Goal: Task Accomplishment & Management: Use online tool/utility

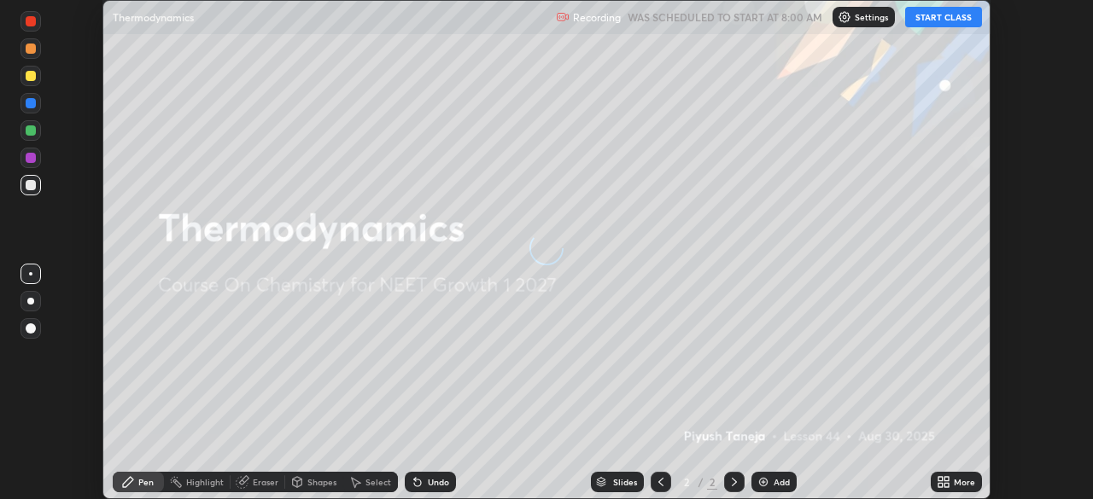
scroll to position [499, 1092]
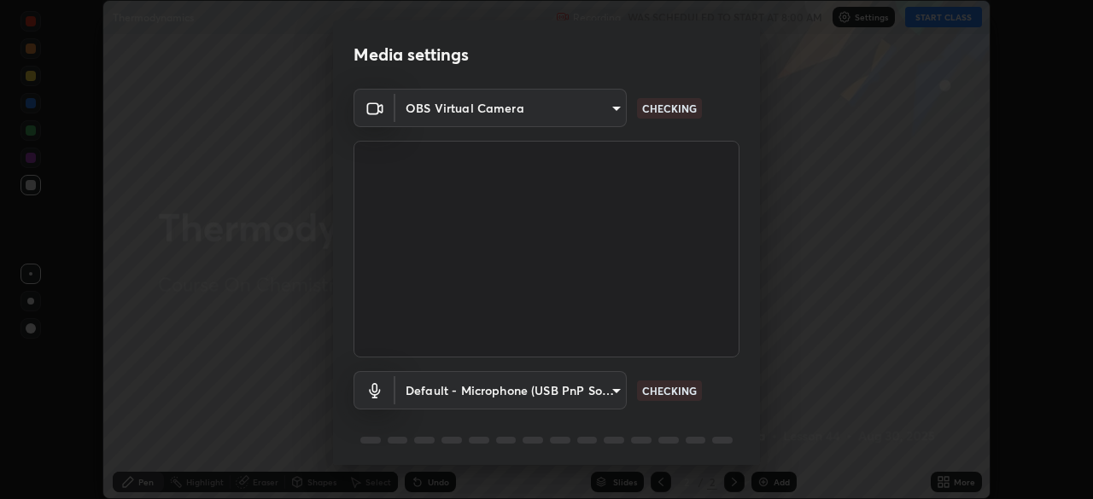
type input "09f294524f3521c037d78ee7cdb71511b6c9344afeed810a356f0d23342d5398"
click at [493, 391] on body "Erase all Thermodynamics Recording WAS SCHEDULED TO START AT 8:00 AM Settings S…" at bounding box center [546, 249] width 1093 height 499
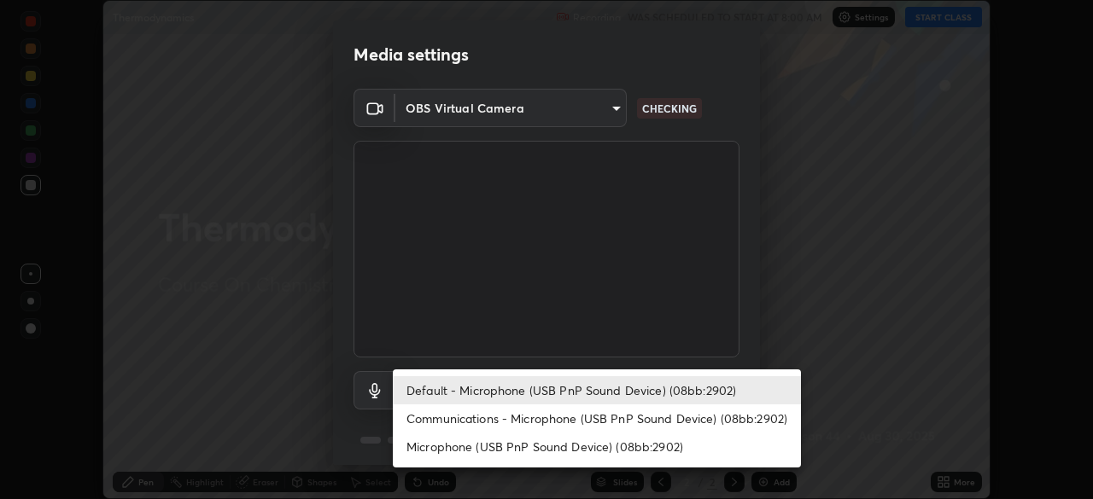
click at [490, 415] on li "Communications - Microphone (USB PnP Sound Device) (08bb:2902)" at bounding box center [597, 419] width 408 height 28
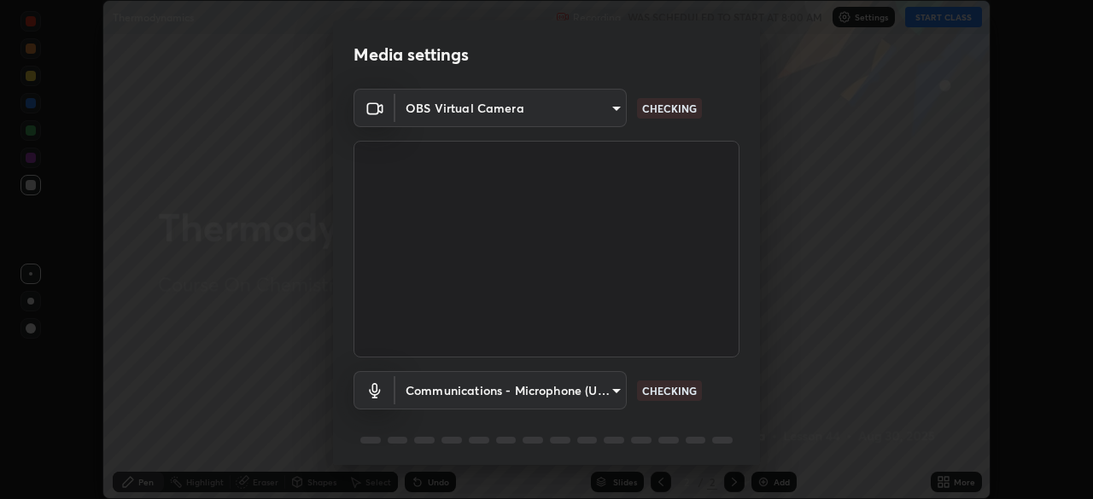
click at [487, 389] on body "Erase all Thermodynamics Recording WAS SCHEDULED TO START AT 8:00 AM Settings S…" at bounding box center [546, 249] width 1093 height 499
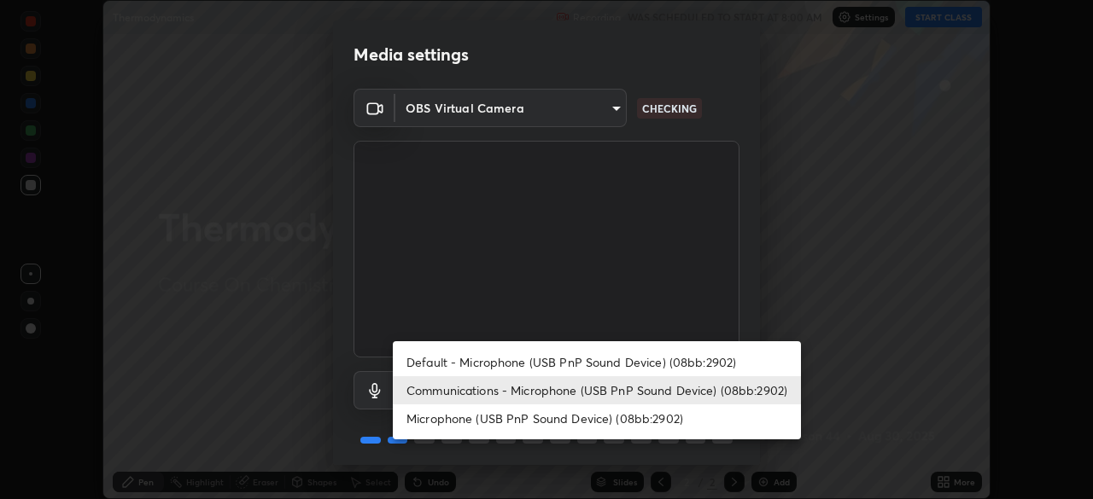
click at [493, 365] on li "Default - Microphone (USB PnP Sound Device) (08bb:2902)" at bounding box center [597, 362] width 408 height 28
type input "default"
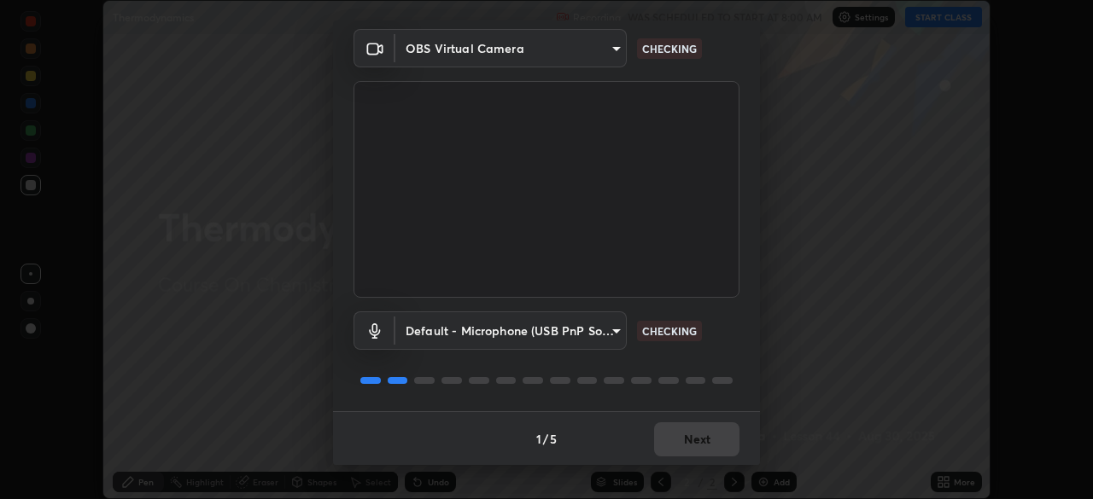
scroll to position [61, 0]
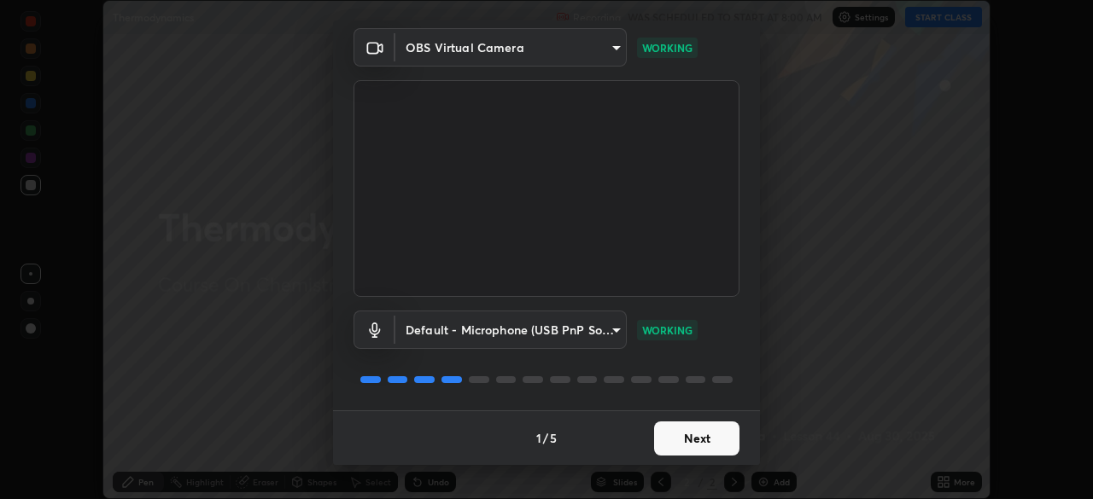
click at [687, 440] on button "Next" at bounding box center [696, 439] width 85 height 34
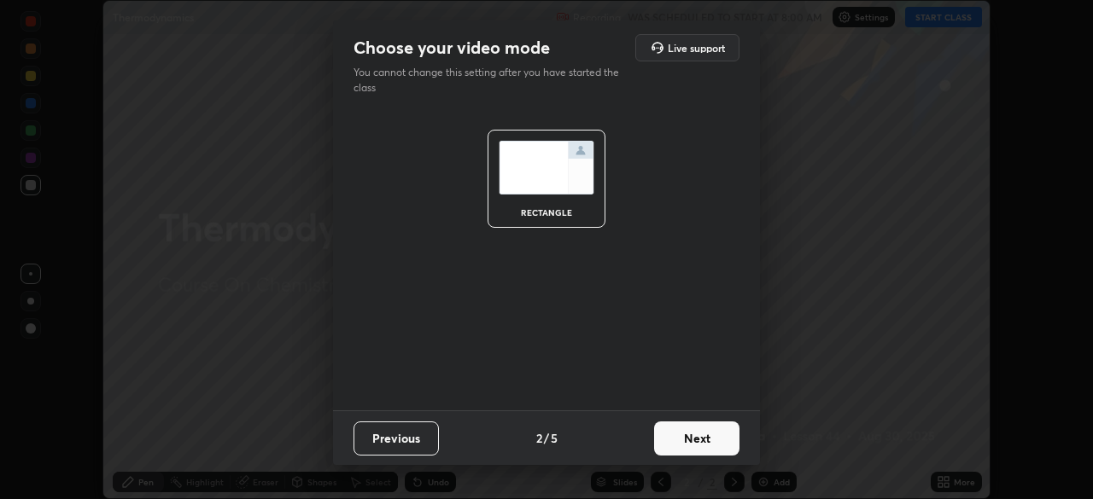
click at [687, 445] on button "Next" at bounding box center [696, 439] width 85 height 34
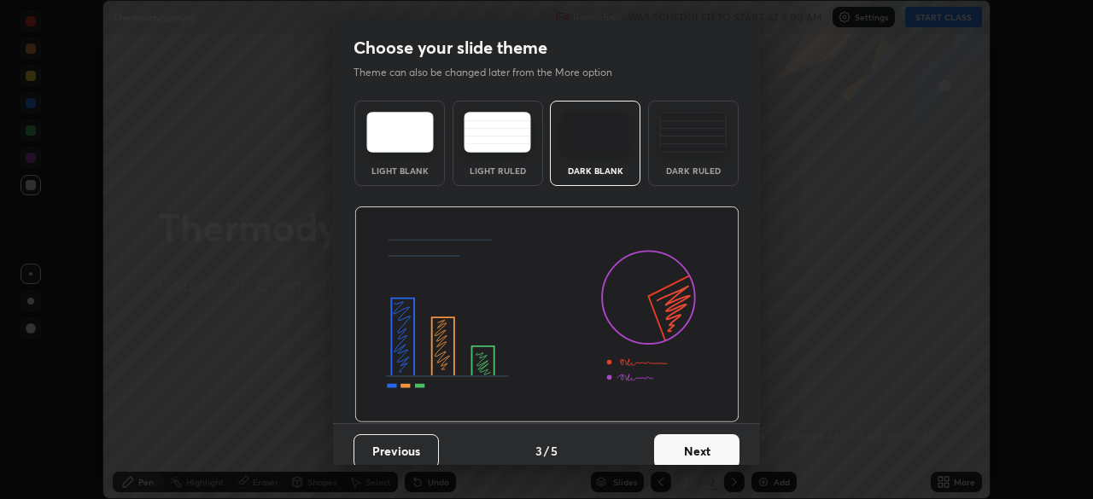
click at [676, 170] on div "Dark Ruled" at bounding box center [693, 170] width 68 height 9
click at [704, 453] on button "Next" at bounding box center [696, 451] width 85 height 34
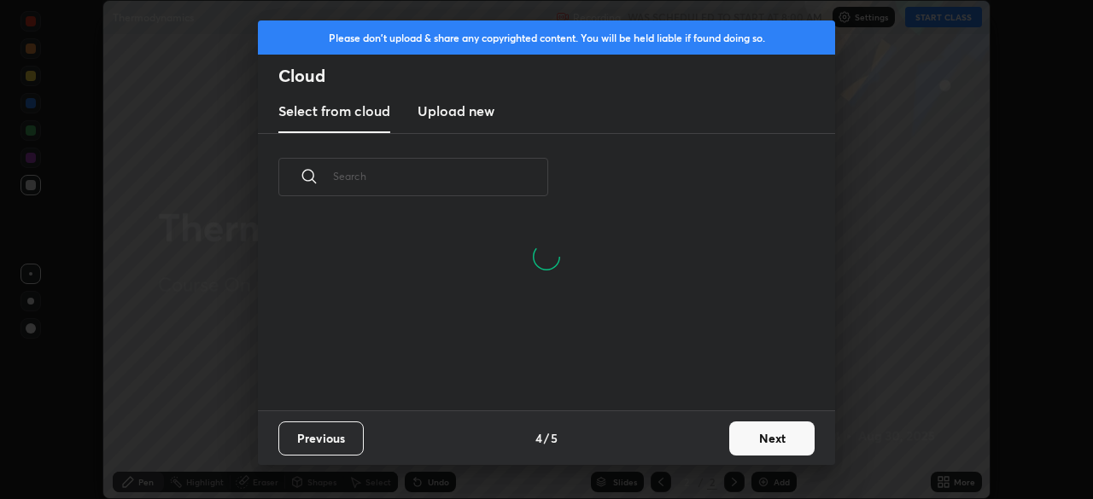
click at [736, 440] on button "Next" at bounding box center [771, 439] width 85 height 34
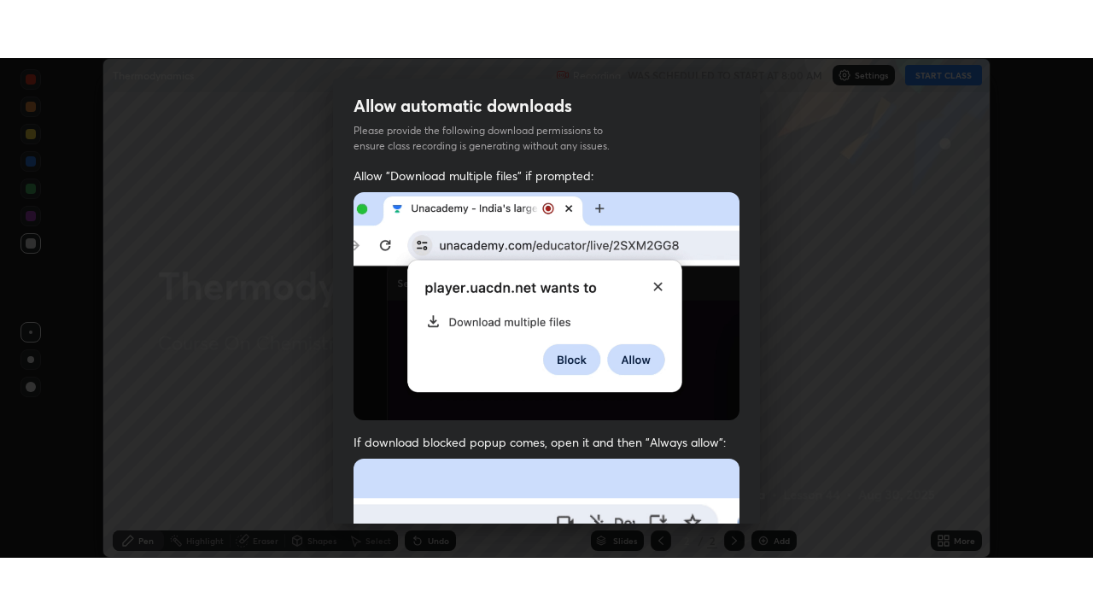
scroll to position [409, 0]
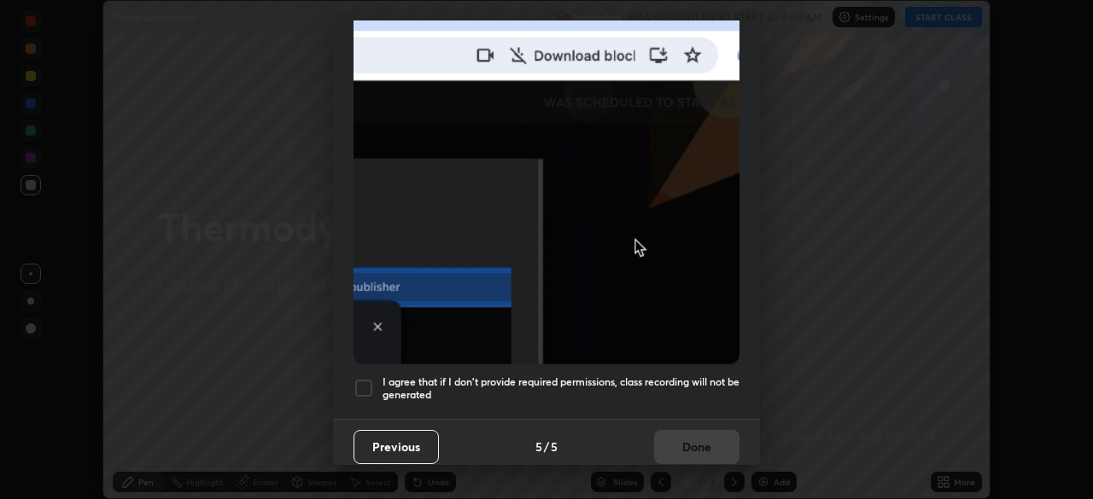
click at [634, 376] on h5 "I agree that if I don't provide required permissions, class recording will not …" at bounding box center [560, 389] width 357 height 26
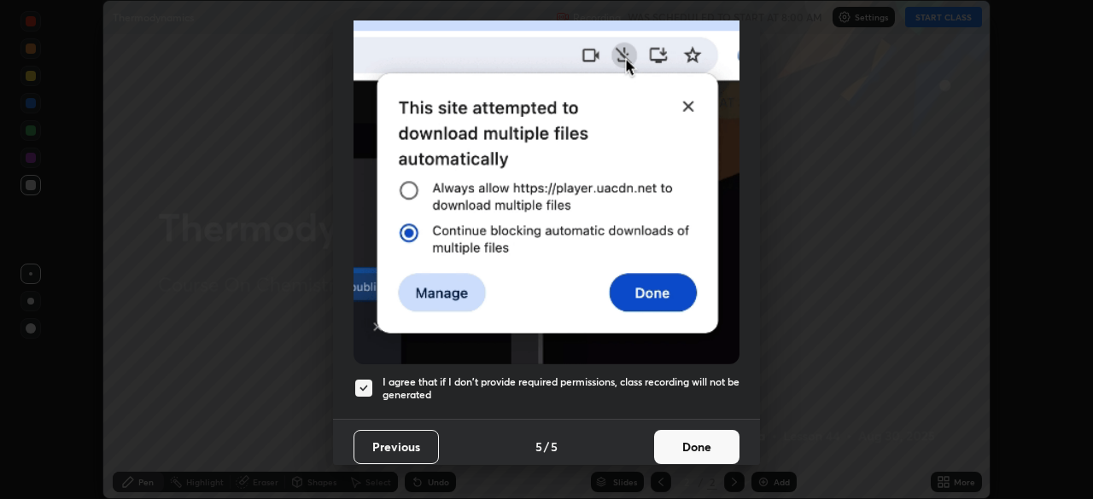
click at [679, 440] on button "Done" at bounding box center [696, 447] width 85 height 34
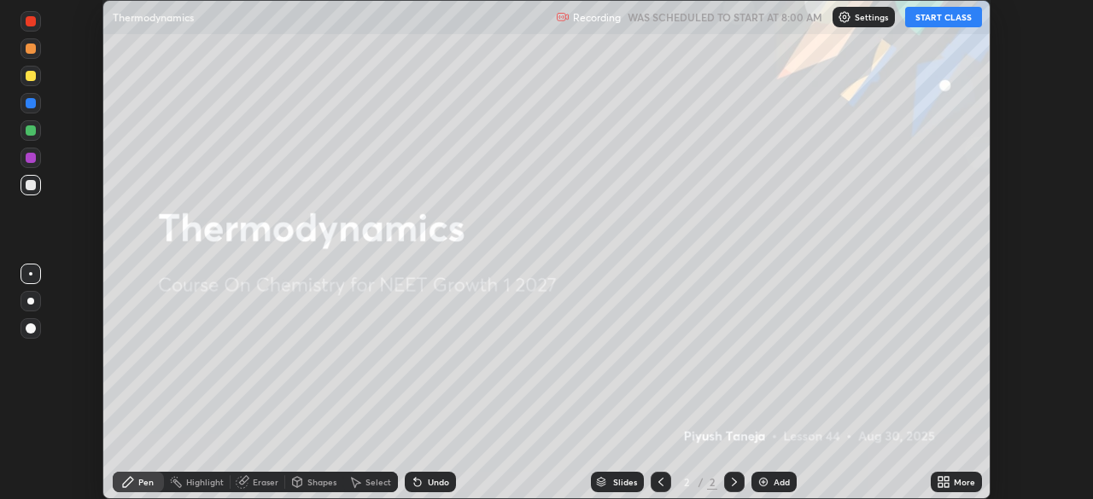
click at [942, 18] on button "START CLASS" at bounding box center [943, 17] width 77 height 20
click at [955, 481] on div "More" at bounding box center [963, 482] width 21 height 9
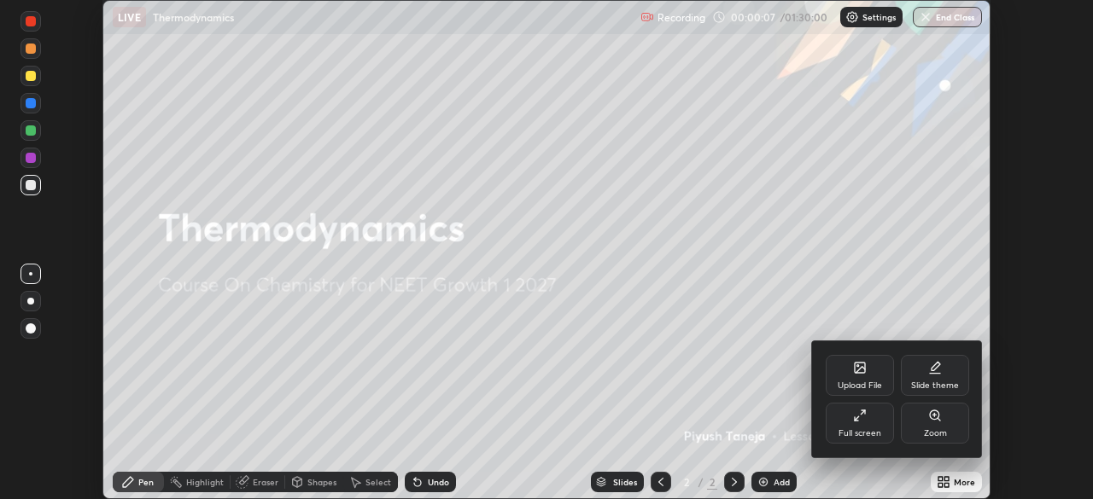
click at [881, 416] on div "Full screen" at bounding box center [859, 423] width 68 height 41
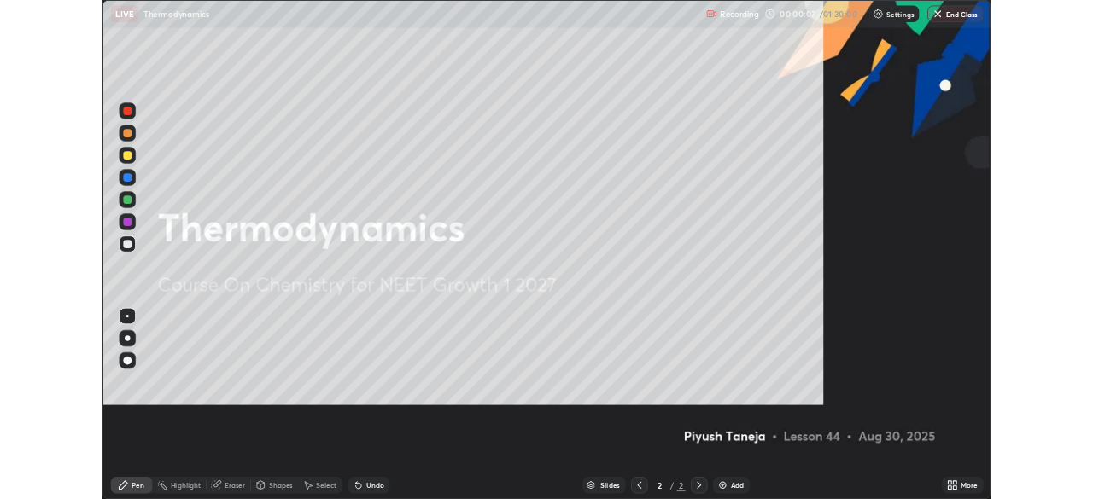
scroll to position [615, 1093]
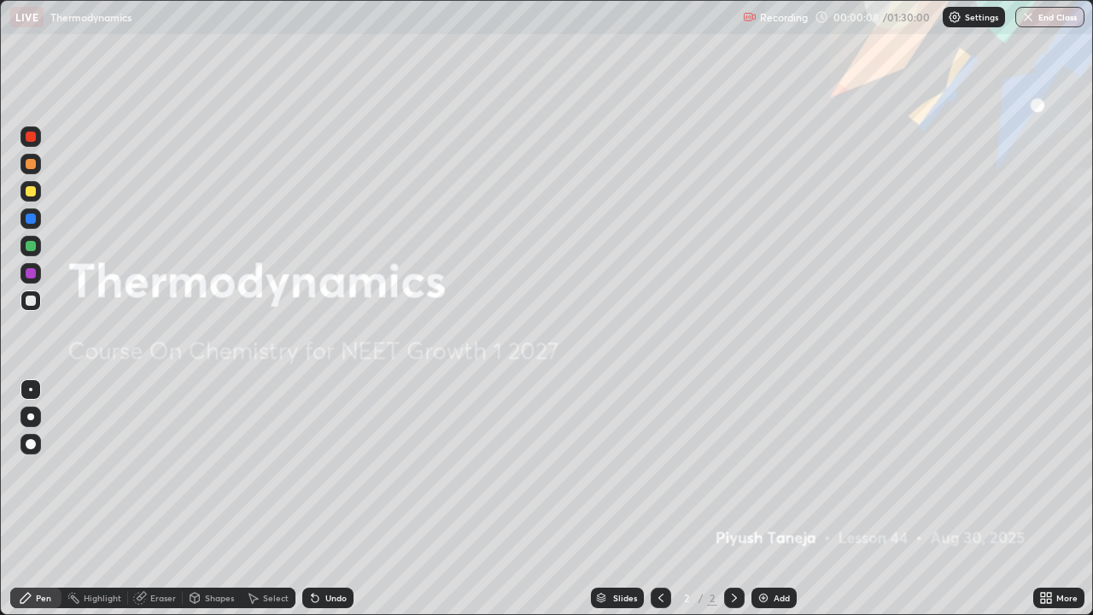
click at [779, 498] on div "Add" at bounding box center [781, 597] width 16 height 9
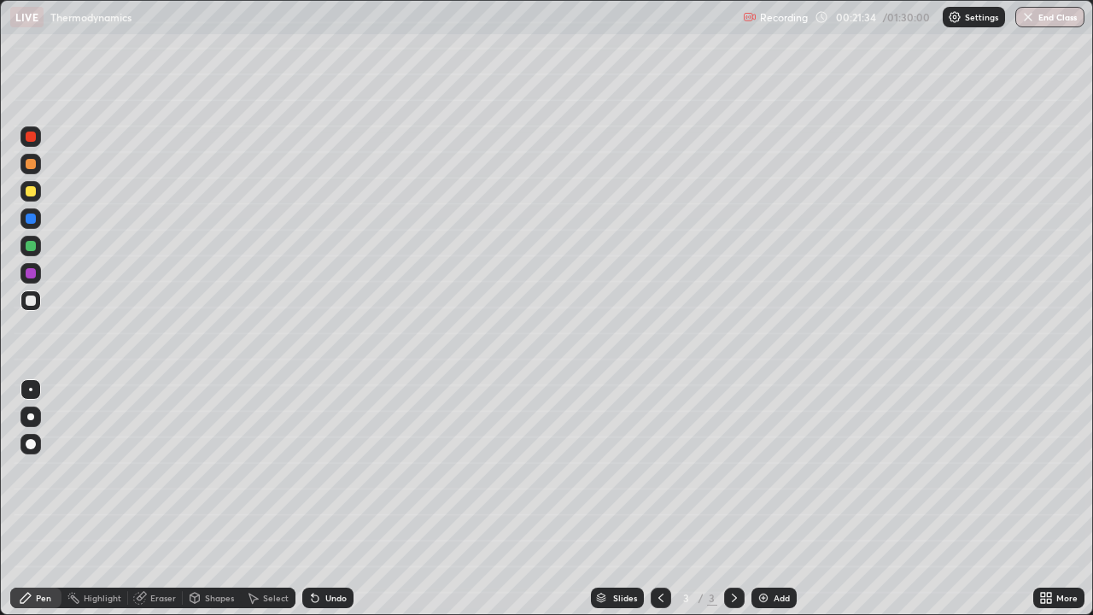
click at [151, 498] on div "Eraser" at bounding box center [163, 597] width 26 height 9
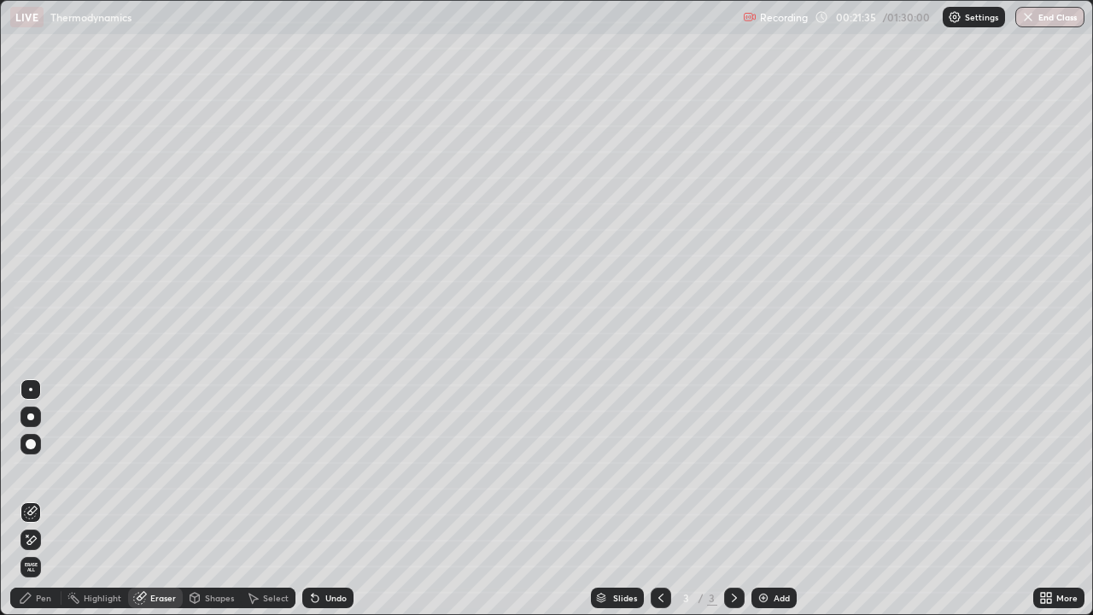
click at [31, 498] on span "Erase all" at bounding box center [30, 567] width 19 height 10
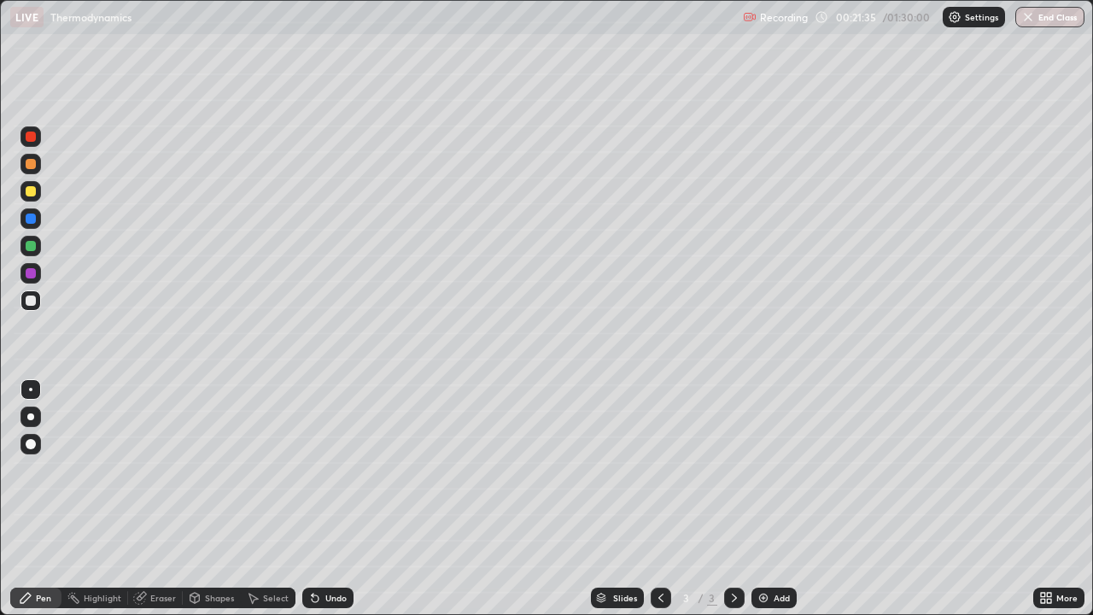
click at [41, 498] on div "Pen" at bounding box center [43, 597] width 15 height 9
click at [337, 498] on div "Undo" at bounding box center [327, 597] width 51 height 20
click at [154, 498] on div "Eraser" at bounding box center [163, 597] width 26 height 9
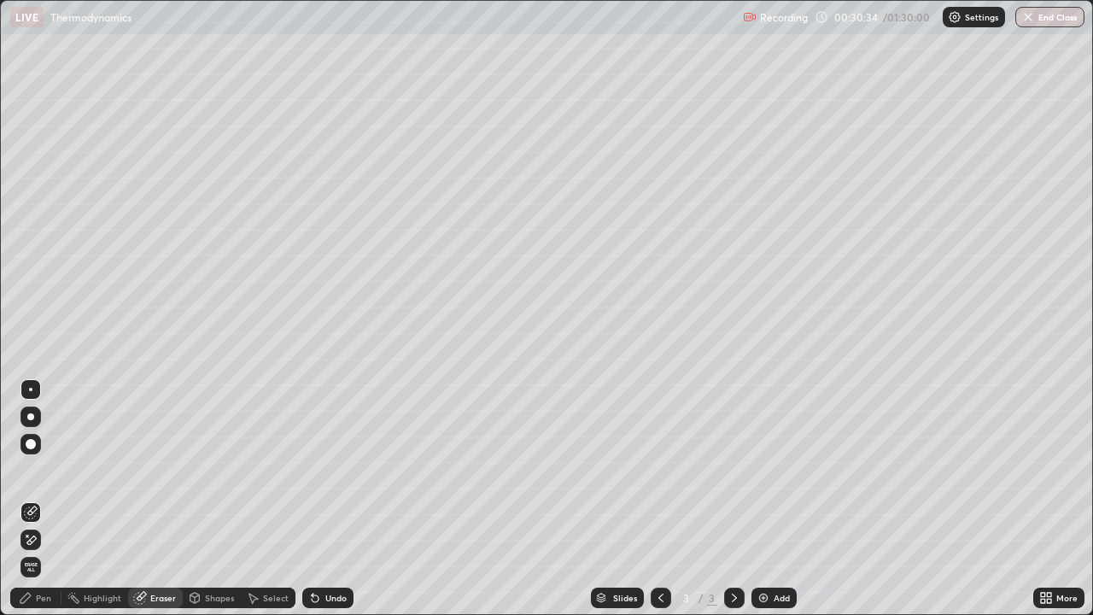
click at [32, 498] on span "Erase all" at bounding box center [30, 567] width 19 height 10
click at [0, 0] on div at bounding box center [0, 0] width 0 height 0
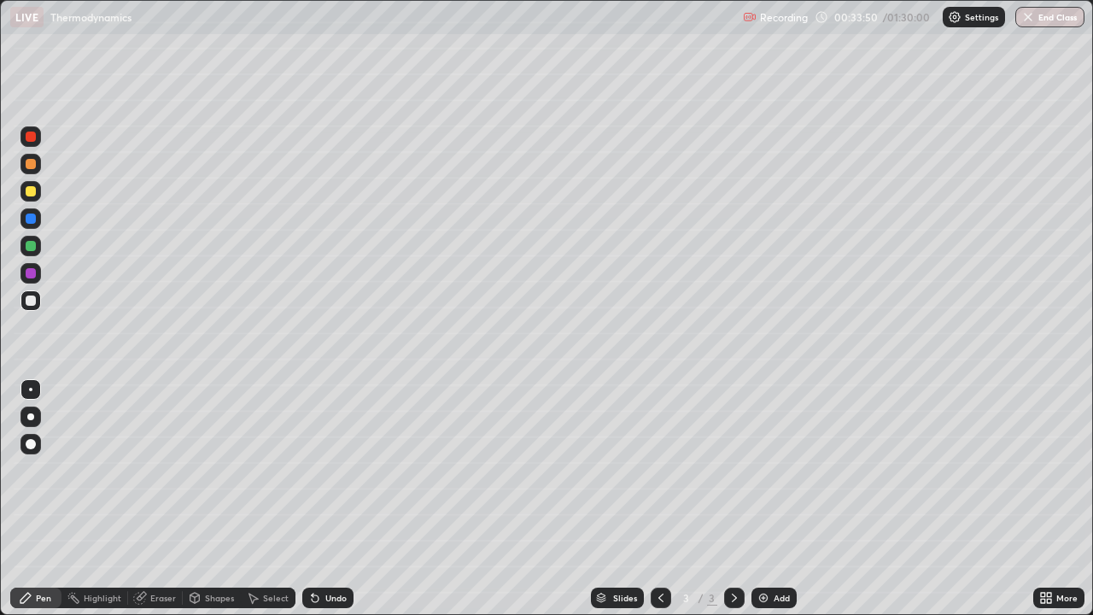
click at [158, 498] on div "Eraser" at bounding box center [163, 597] width 26 height 9
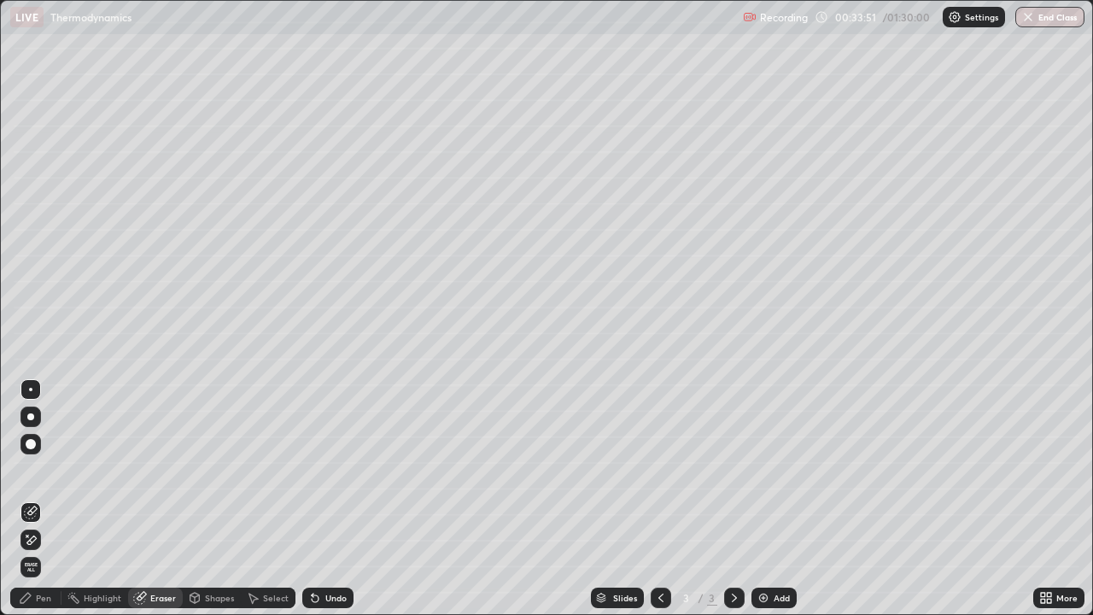
click at [32, 498] on span "Erase all" at bounding box center [30, 567] width 19 height 10
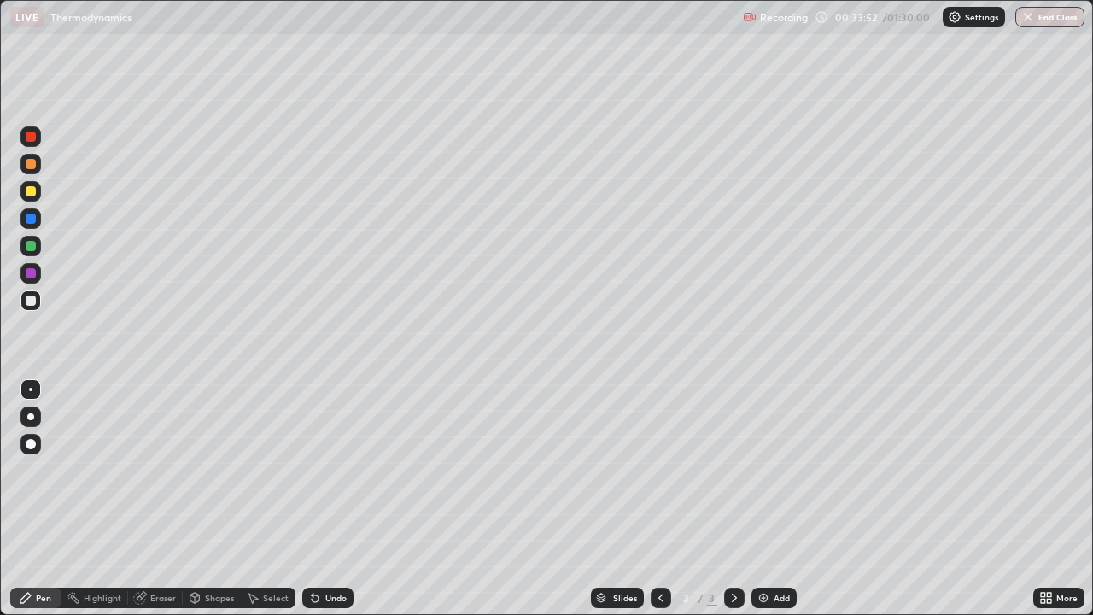
click at [40, 498] on div "Pen" at bounding box center [43, 597] width 15 height 9
click at [328, 498] on div "Undo" at bounding box center [335, 597] width 21 height 9
click at [327, 498] on div "Undo" at bounding box center [335, 597] width 21 height 9
click at [330, 498] on div "Undo" at bounding box center [335, 597] width 21 height 9
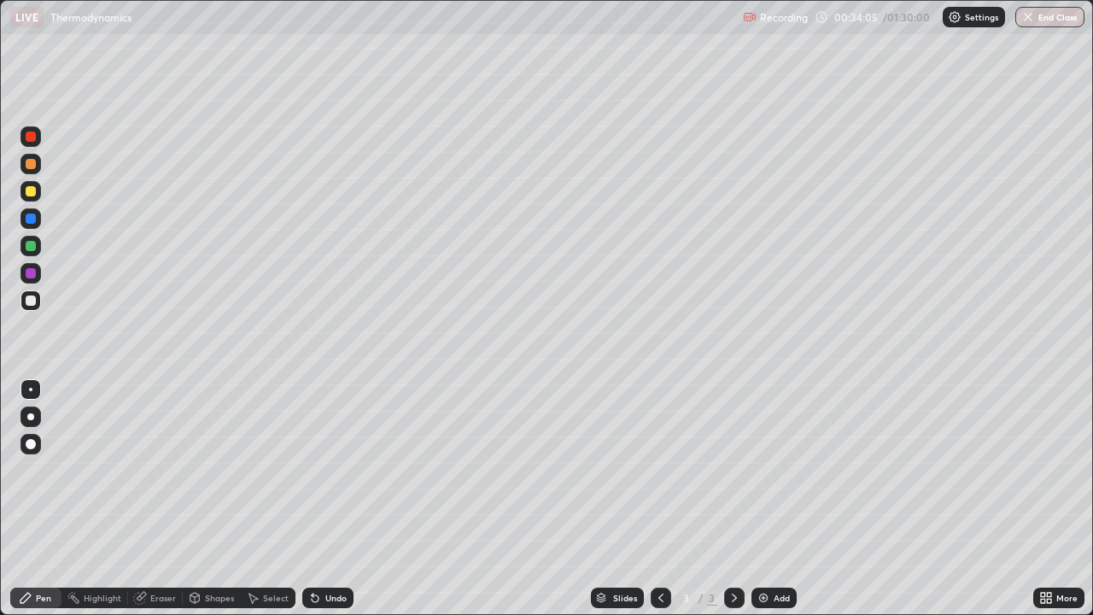
click at [330, 498] on div "Undo" at bounding box center [335, 597] width 21 height 9
click at [328, 498] on div "Undo" at bounding box center [335, 597] width 21 height 9
click at [1056, 498] on div "More" at bounding box center [1066, 597] width 21 height 9
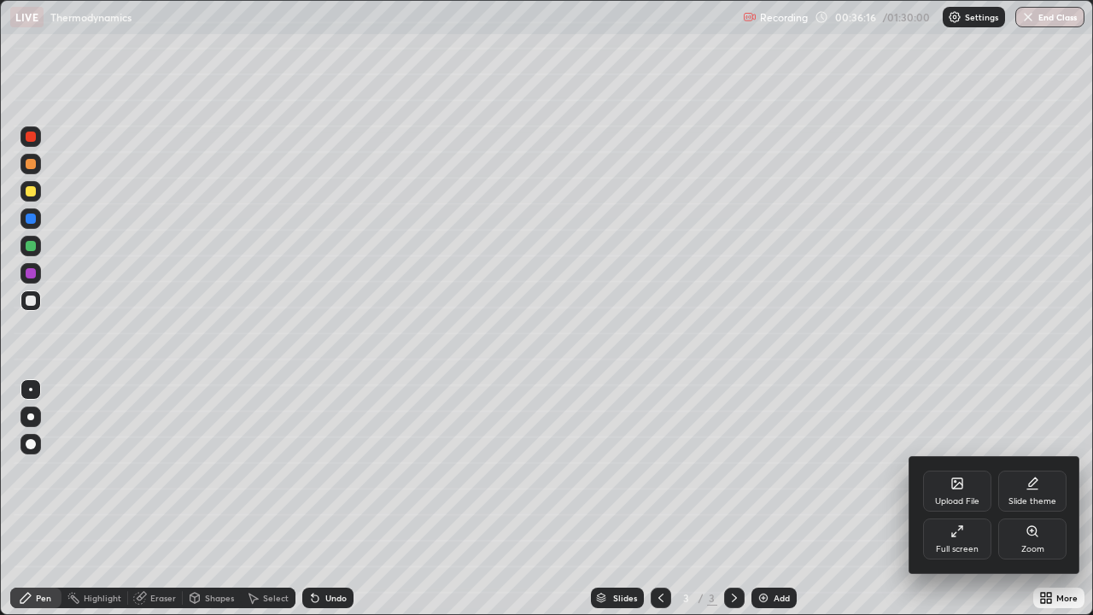
click at [967, 498] on div "Full screen" at bounding box center [957, 538] width 68 height 41
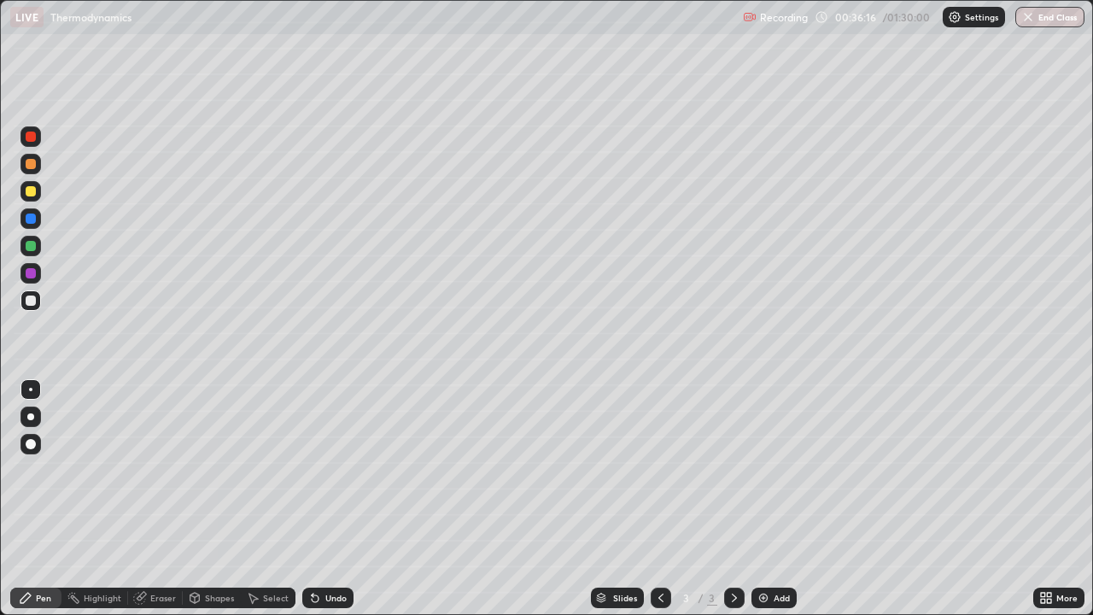
scroll to position [84857, 84263]
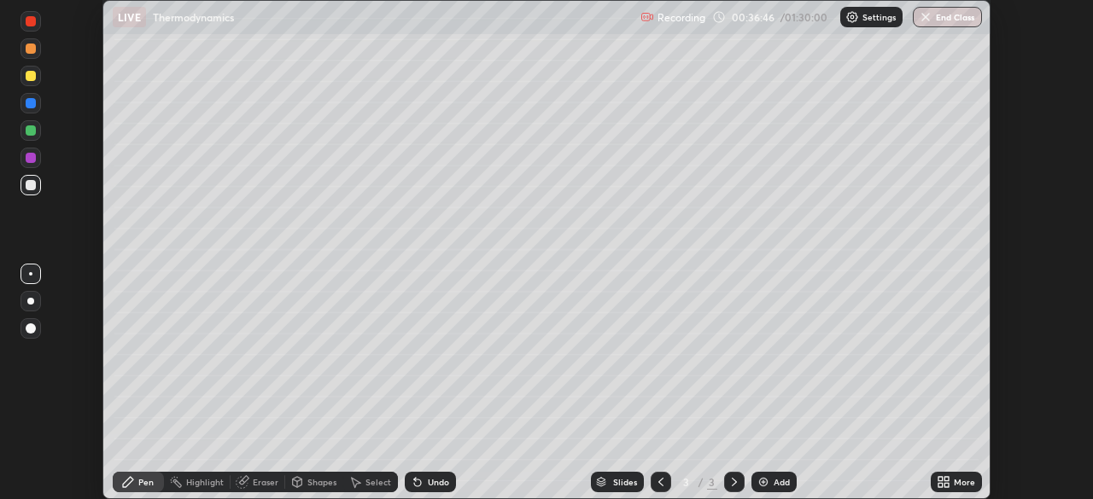
click at [267, 481] on div "Eraser" at bounding box center [266, 482] width 26 height 9
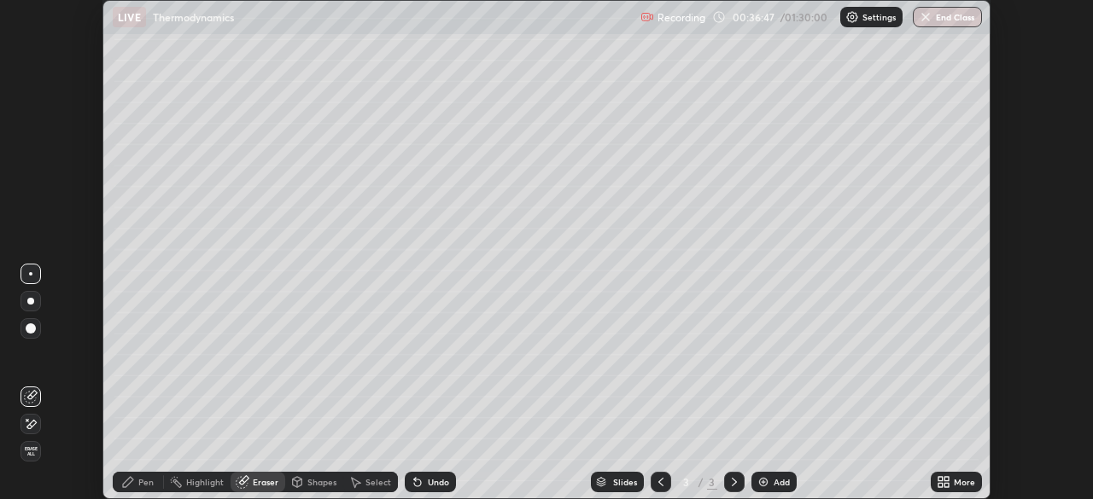
click at [38, 448] on span "Erase all" at bounding box center [30, 451] width 19 height 10
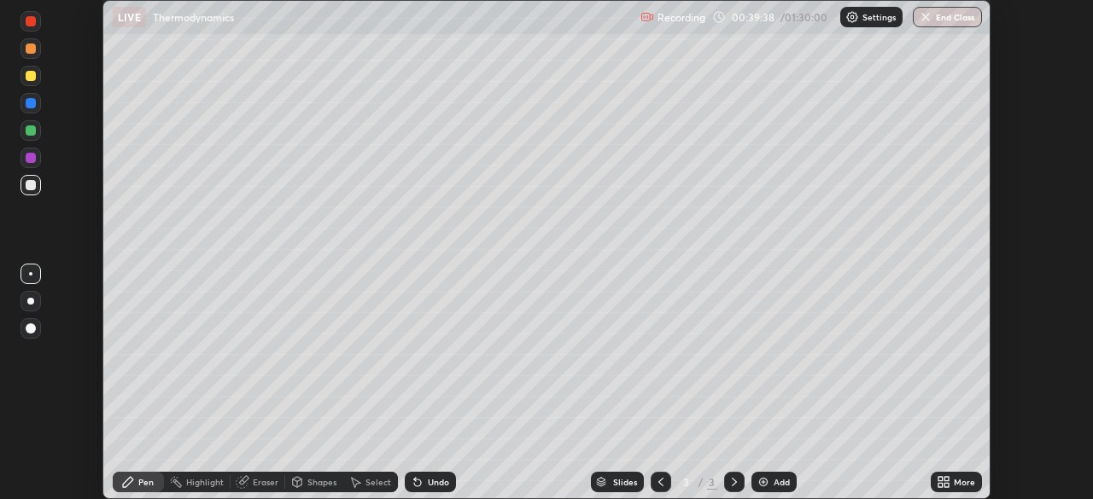
click at [250, 481] on div "Eraser" at bounding box center [257, 482] width 55 height 20
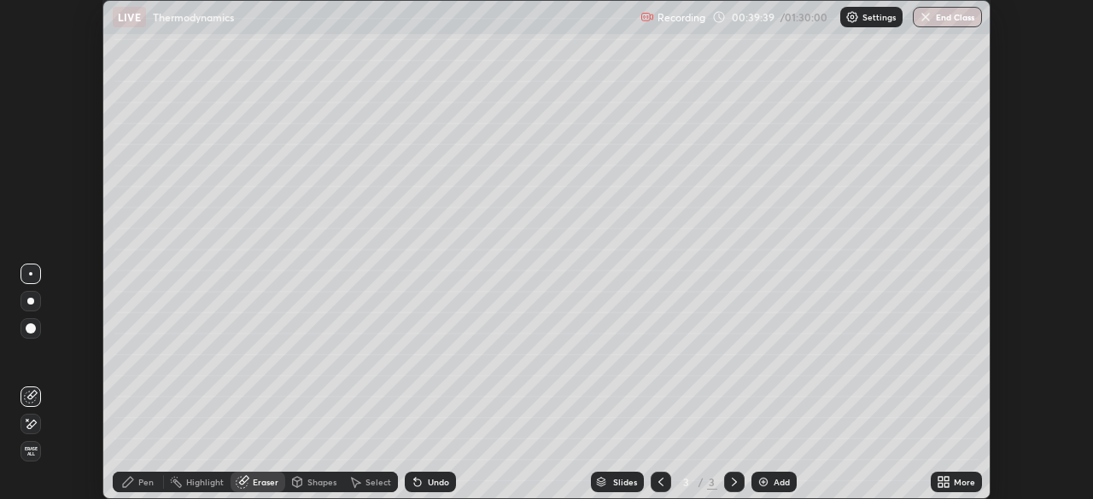
click at [31, 455] on span "Erase all" at bounding box center [30, 451] width 19 height 10
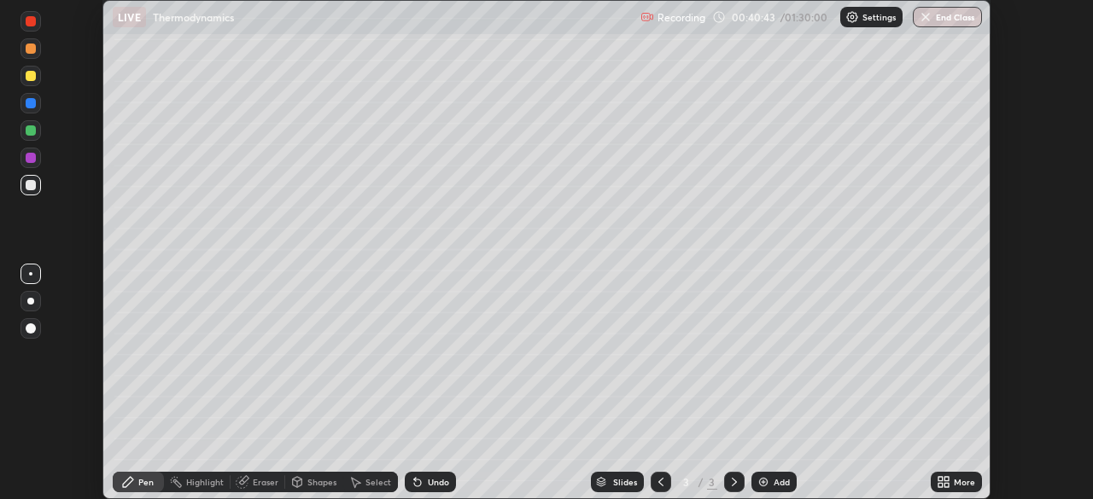
click at [422, 491] on div "Undo" at bounding box center [430, 482] width 51 height 20
click at [422, 484] on div "Undo" at bounding box center [430, 482] width 51 height 20
click at [268, 482] on div "Eraser" at bounding box center [266, 482] width 26 height 9
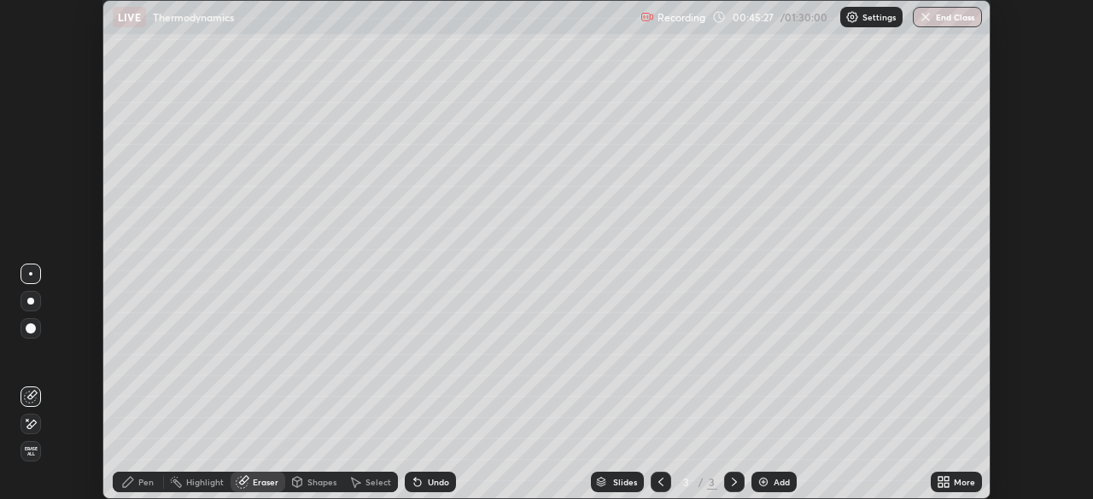
click at [31, 454] on span "Erase all" at bounding box center [30, 451] width 19 height 10
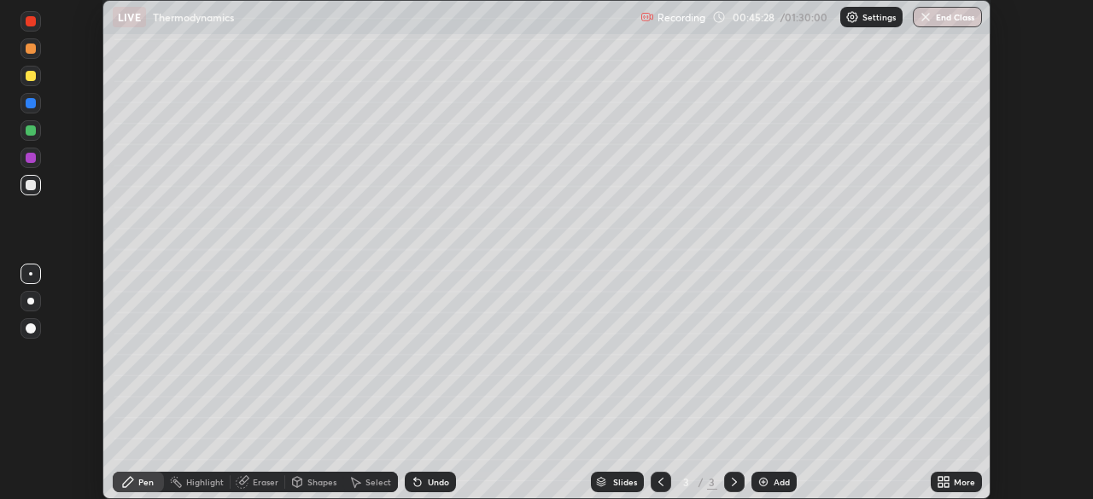
click at [140, 482] on div "Pen" at bounding box center [145, 482] width 15 height 9
click at [946, 479] on icon at bounding box center [946, 479] width 4 height 4
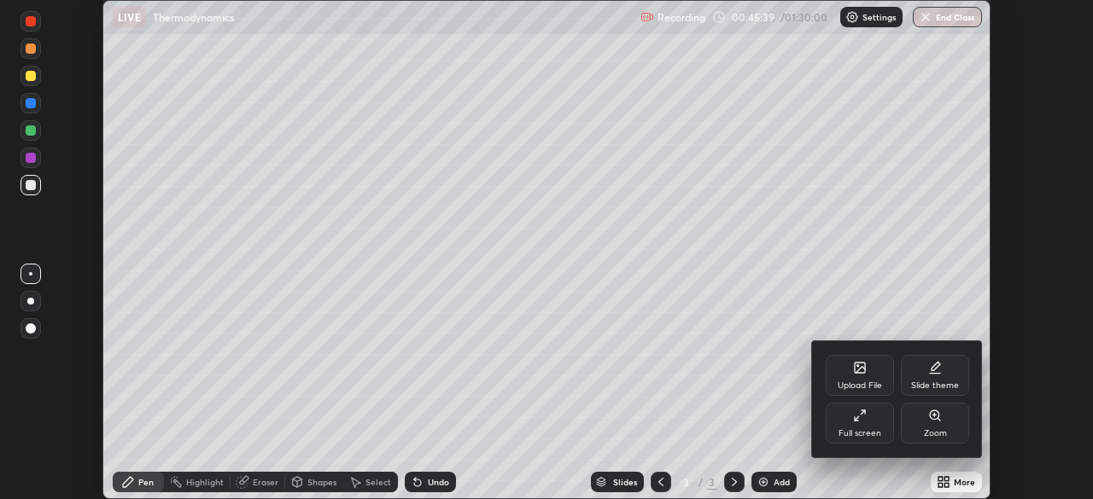
click at [850, 427] on div "Full screen" at bounding box center [859, 423] width 68 height 41
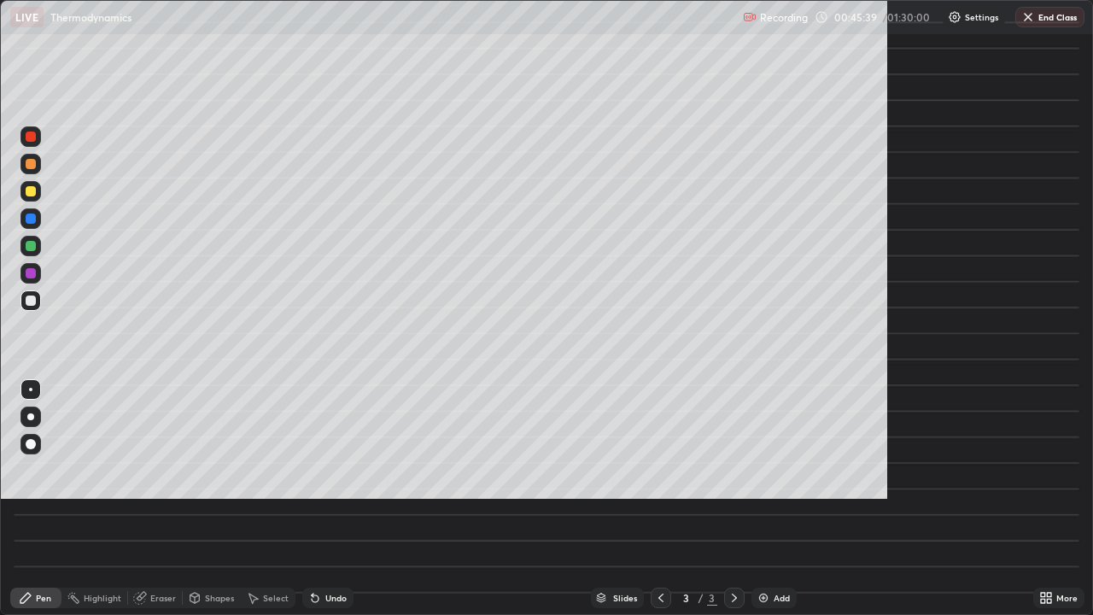
scroll to position [615, 1093]
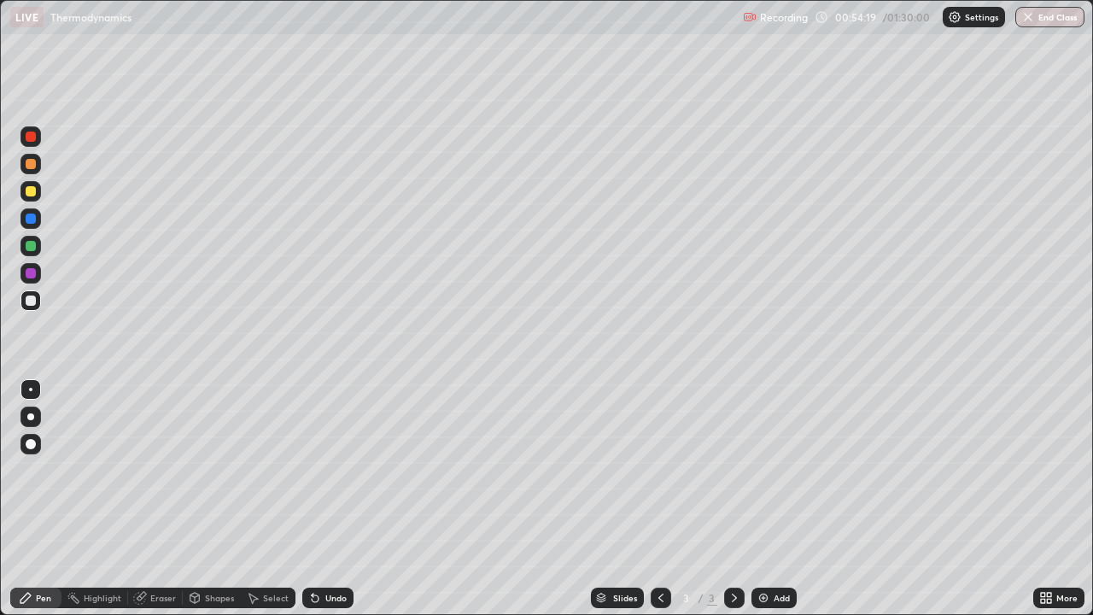
click at [167, 498] on div "Eraser" at bounding box center [163, 597] width 26 height 9
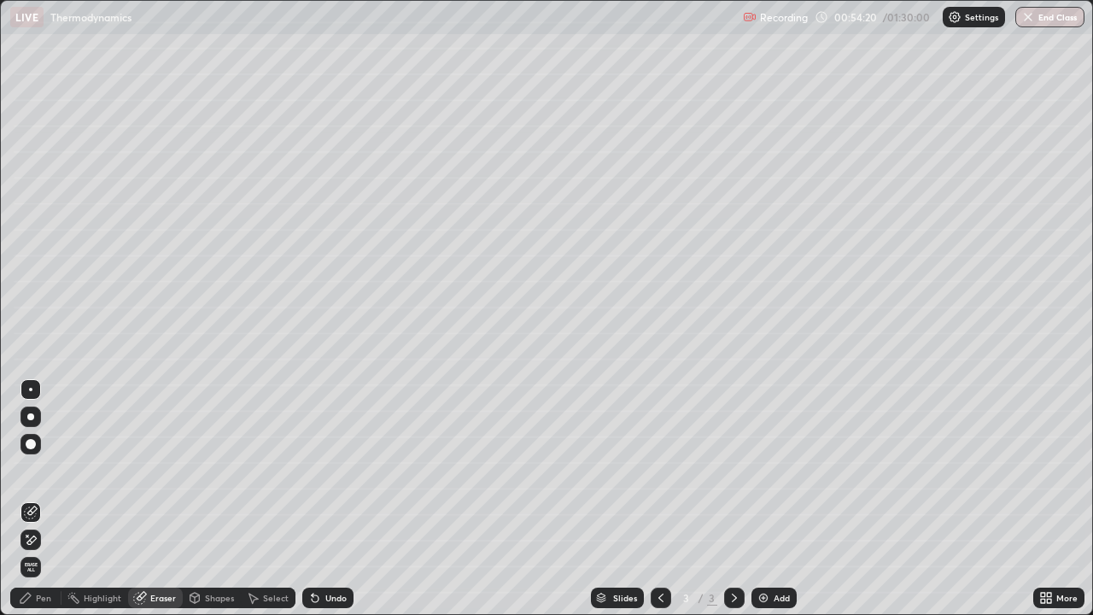
click at [27, 498] on span "Erase all" at bounding box center [30, 567] width 19 height 10
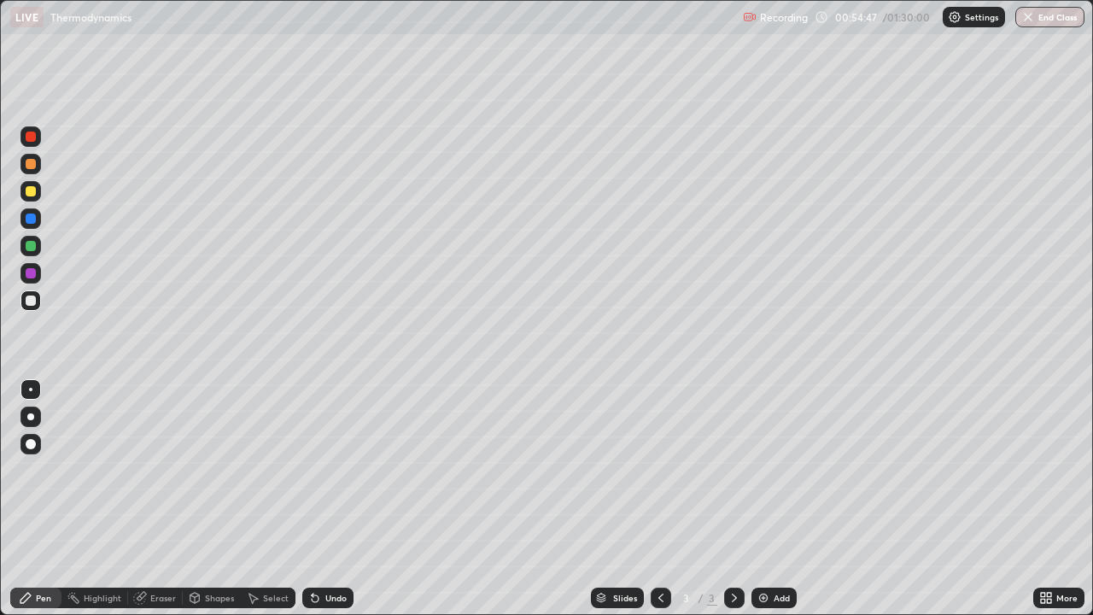
click at [325, 498] on div "Undo" at bounding box center [327, 597] width 51 height 20
click at [334, 498] on div "Undo" at bounding box center [327, 597] width 51 height 20
click at [330, 498] on div "Undo" at bounding box center [327, 597] width 51 height 20
click at [161, 498] on div "Eraser" at bounding box center [163, 597] width 26 height 9
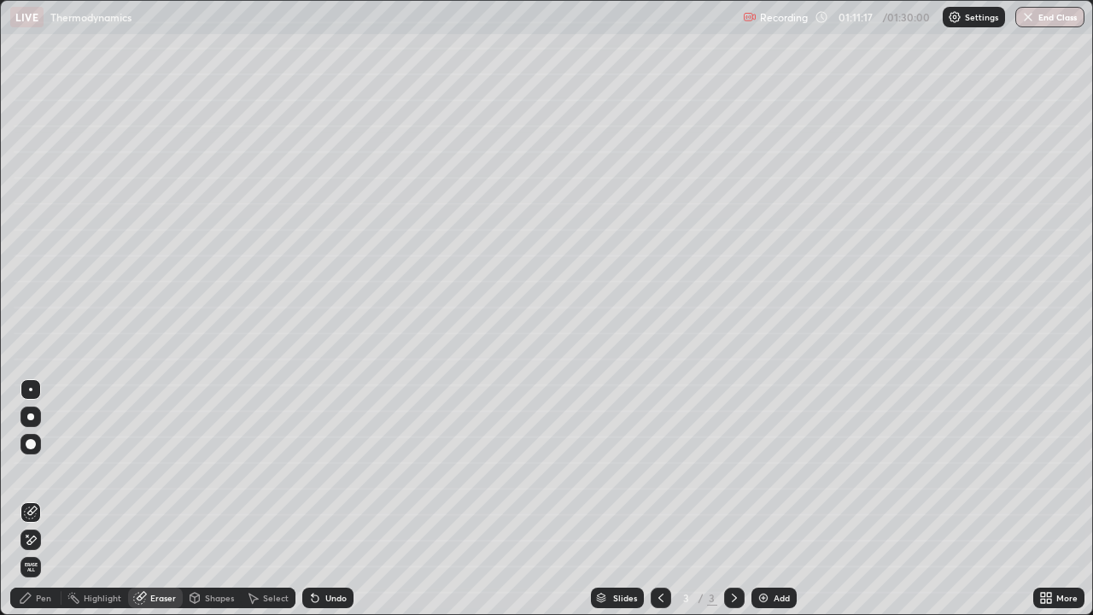
click at [31, 498] on span "Erase all" at bounding box center [30, 567] width 19 height 10
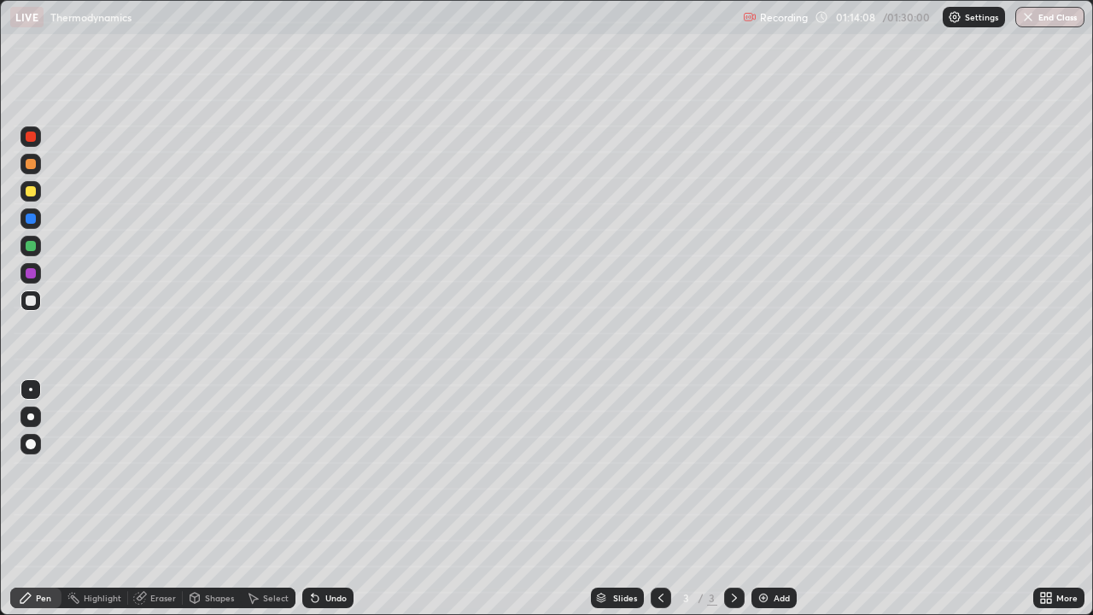
click at [37, 199] on div at bounding box center [30, 191] width 20 height 20
click at [773, 498] on div "Add" at bounding box center [781, 597] width 16 height 9
click at [336, 498] on div "Undo" at bounding box center [335, 597] width 21 height 9
click at [1038, 15] on button "End Class" at bounding box center [1050, 17] width 67 height 20
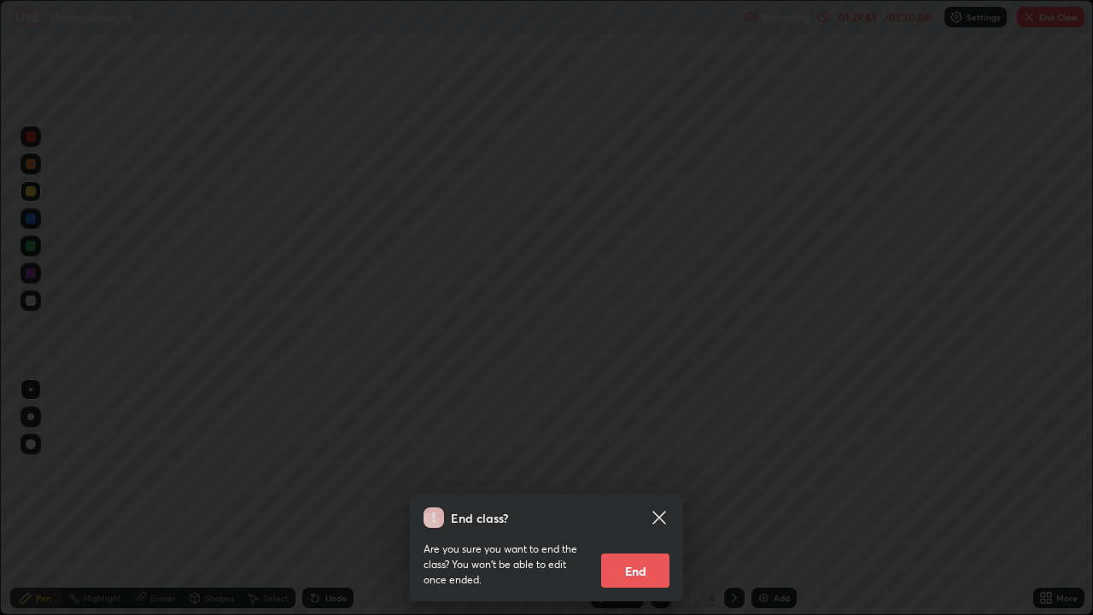
click at [629, 498] on button "End" at bounding box center [635, 570] width 68 height 34
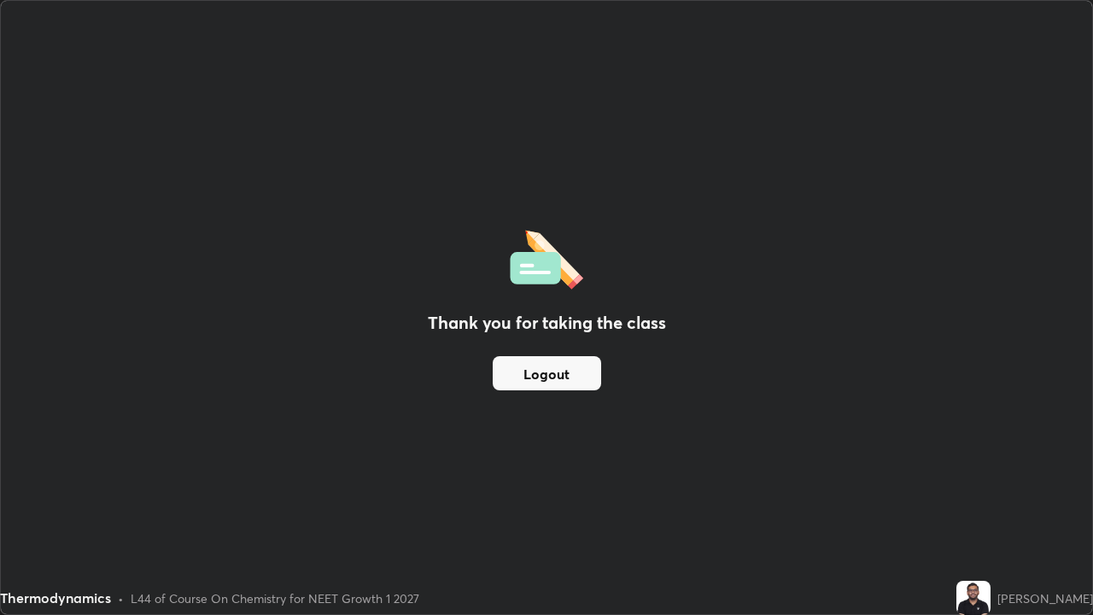
click at [580, 380] on button "Logout" at bounding box center [547, 373] width 108 height 34
